Goal: Task Accomplishment & Management: Use online tool/utility

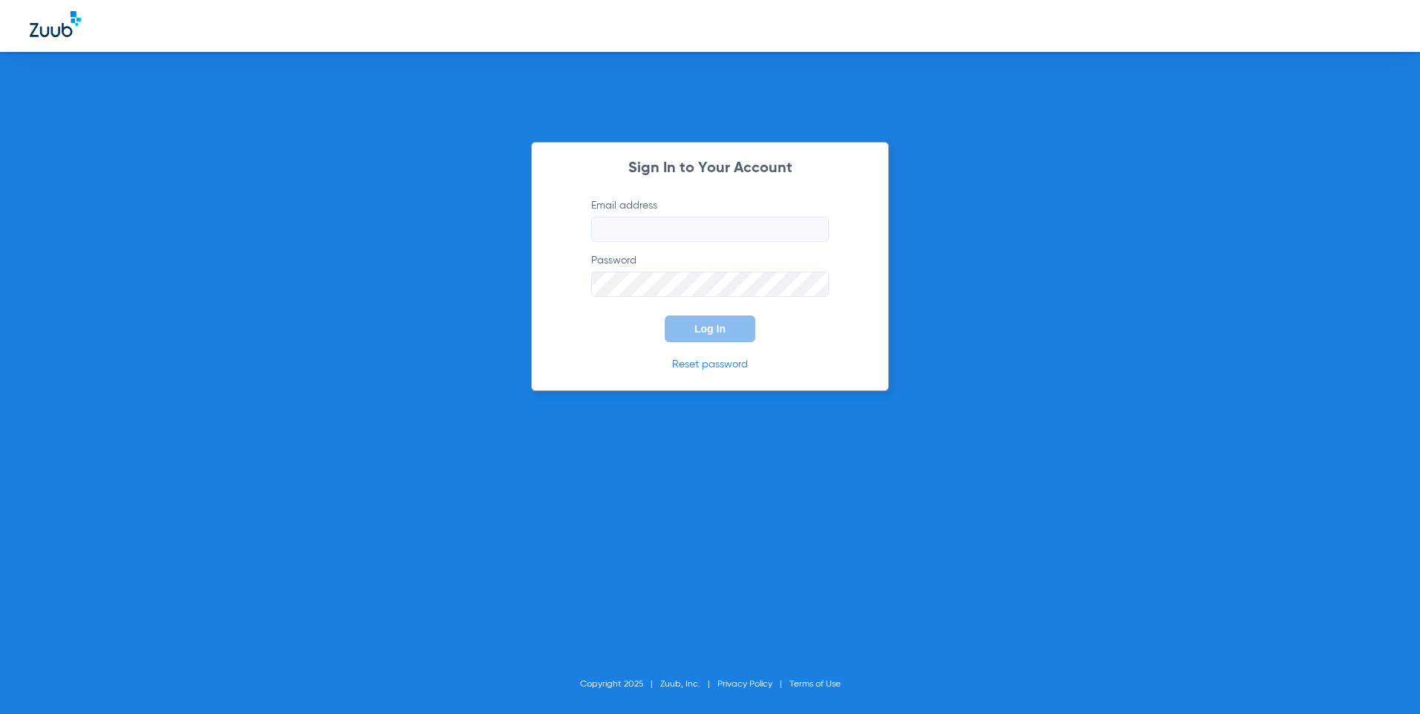
type input "[EMAIL_ADDRESS][DOMAIN_NAME]"
click at [714, 333] on span "Log In" at bounding box center [709, 329] width 31 height 12
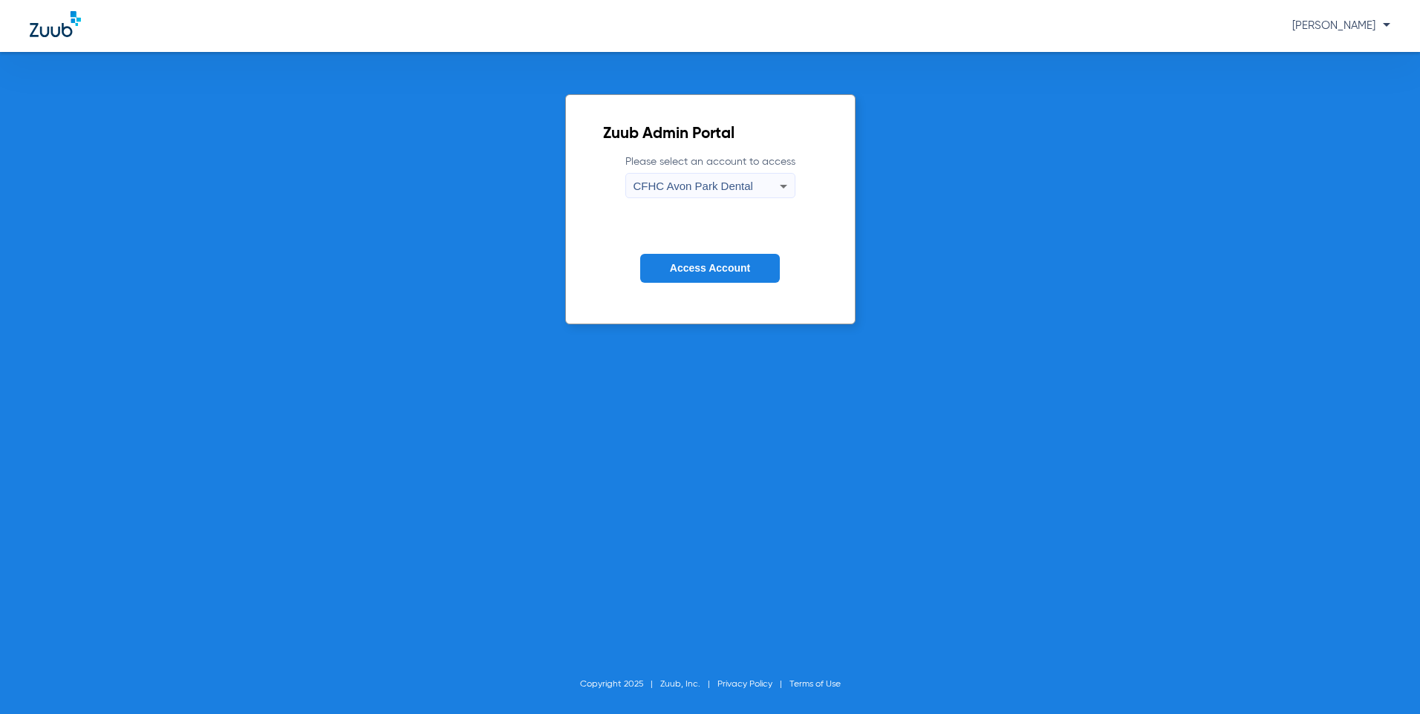
click at [720, 185] on span "CFHC Avon Park Dental" at bounding box center [693, 186] width 120 height 13
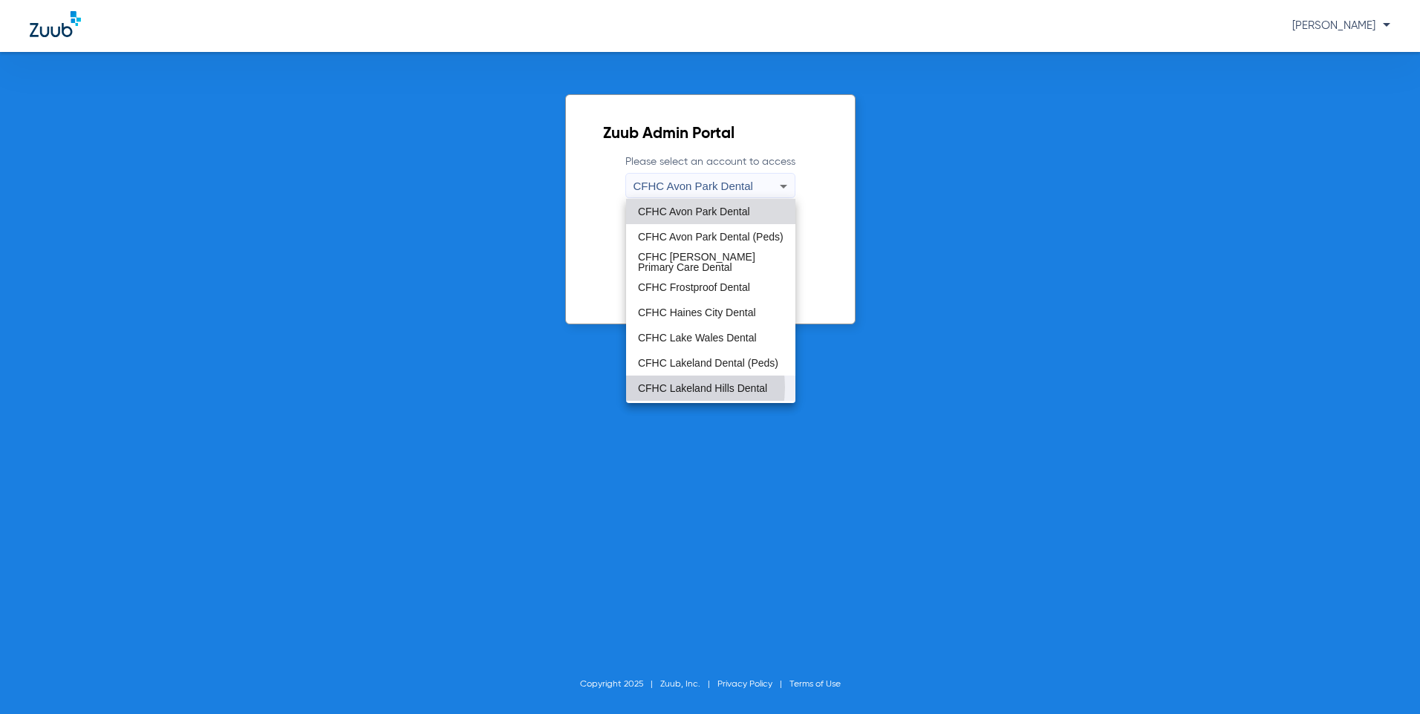
click at [676, 388] on span "CFHC Lakeland Hills Dental" at bounding box center [702, 388] width 129 height 10
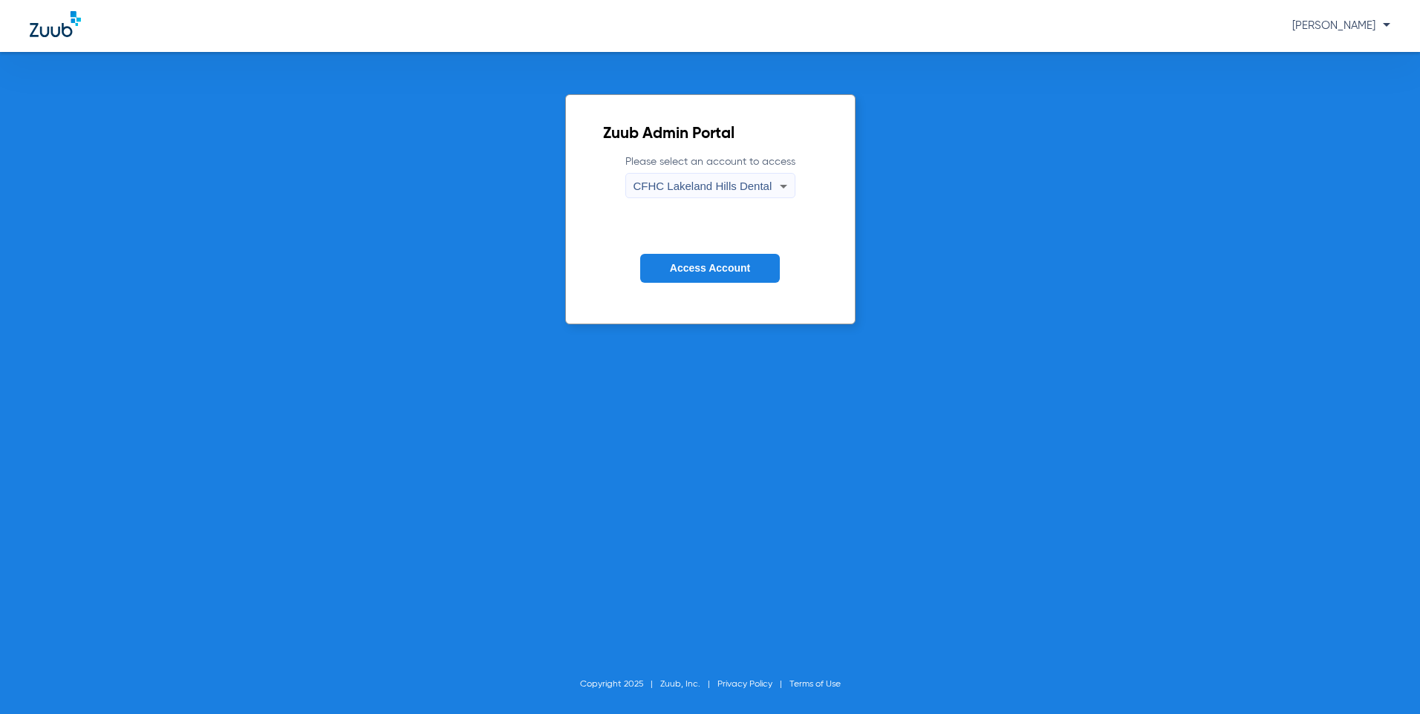
click at [699, 275] on button "Access Account" at bounding box center [710, 268] width 140 height 29
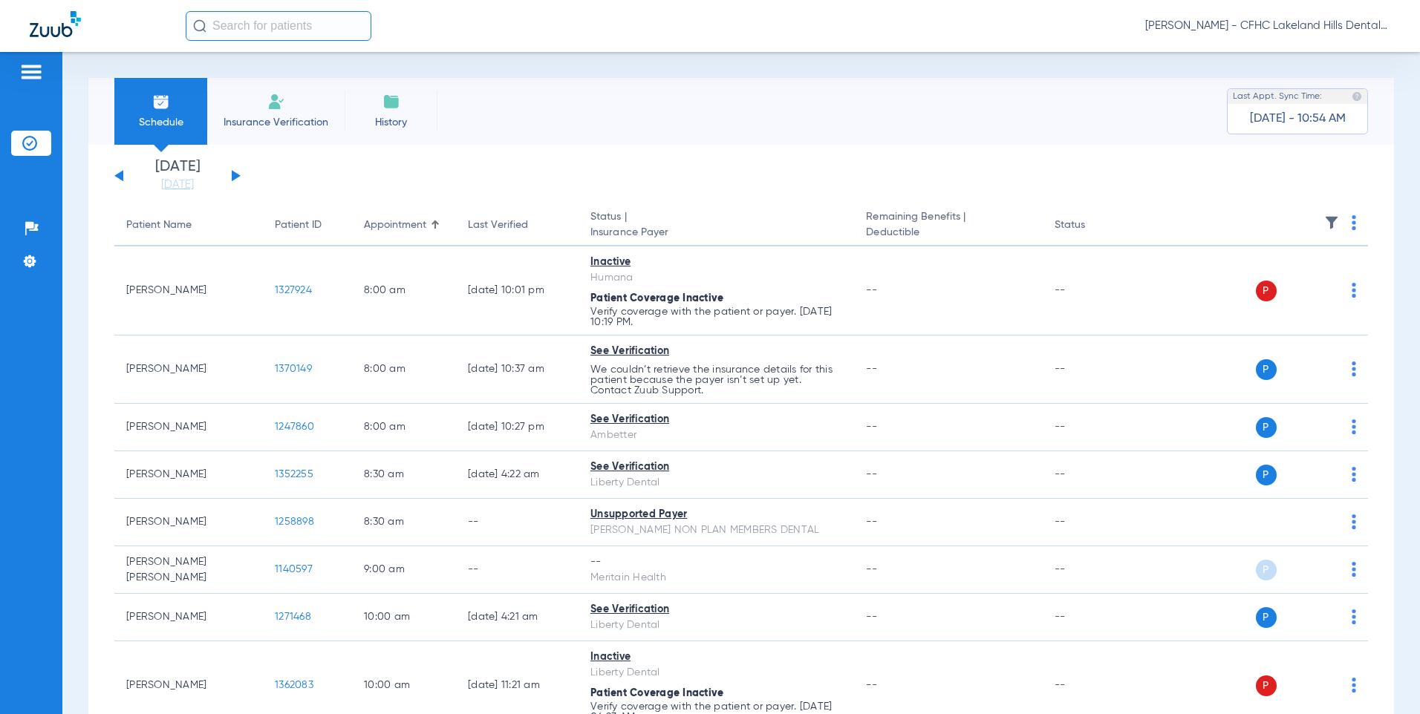
click at [460, 86] on div "Schedule Insurance Verification History Last Appt. Sync Time: [DATE] - 10:54 AM" at bounding box center [740, 111] width 1305 height 67
